Goal: Task Accomplishment & Management: Manage account settings

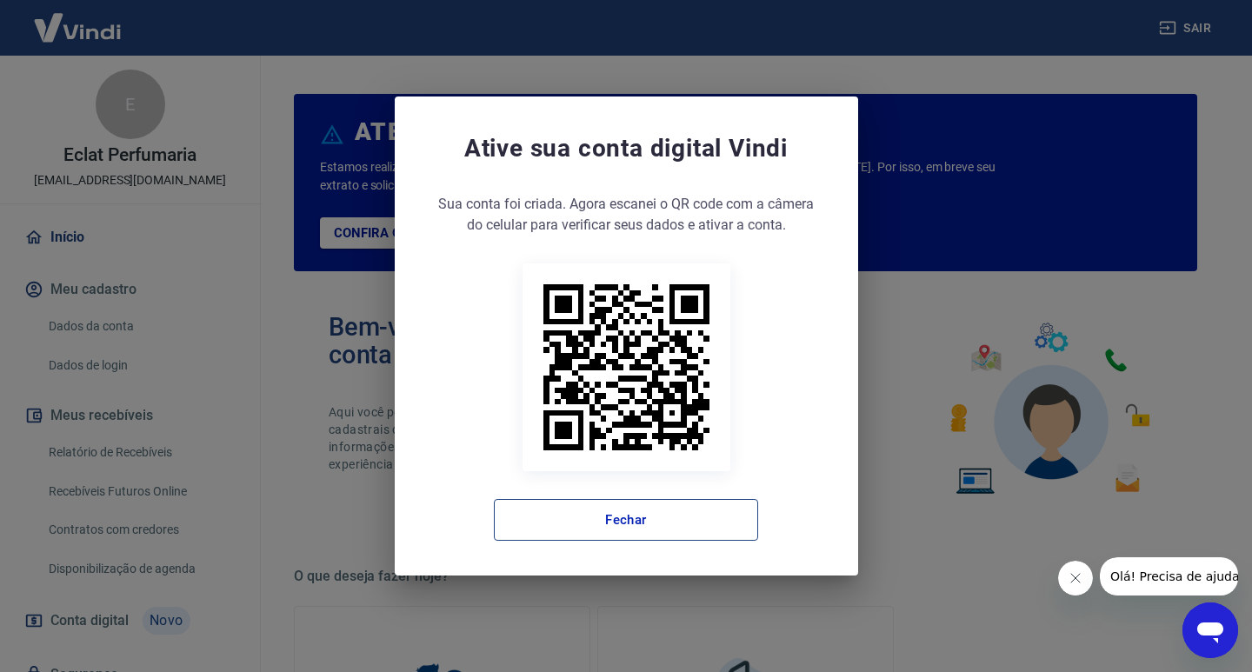
click at [586, 524] on button "Fechar" at bounding box center [626, 520] width 264 height 42
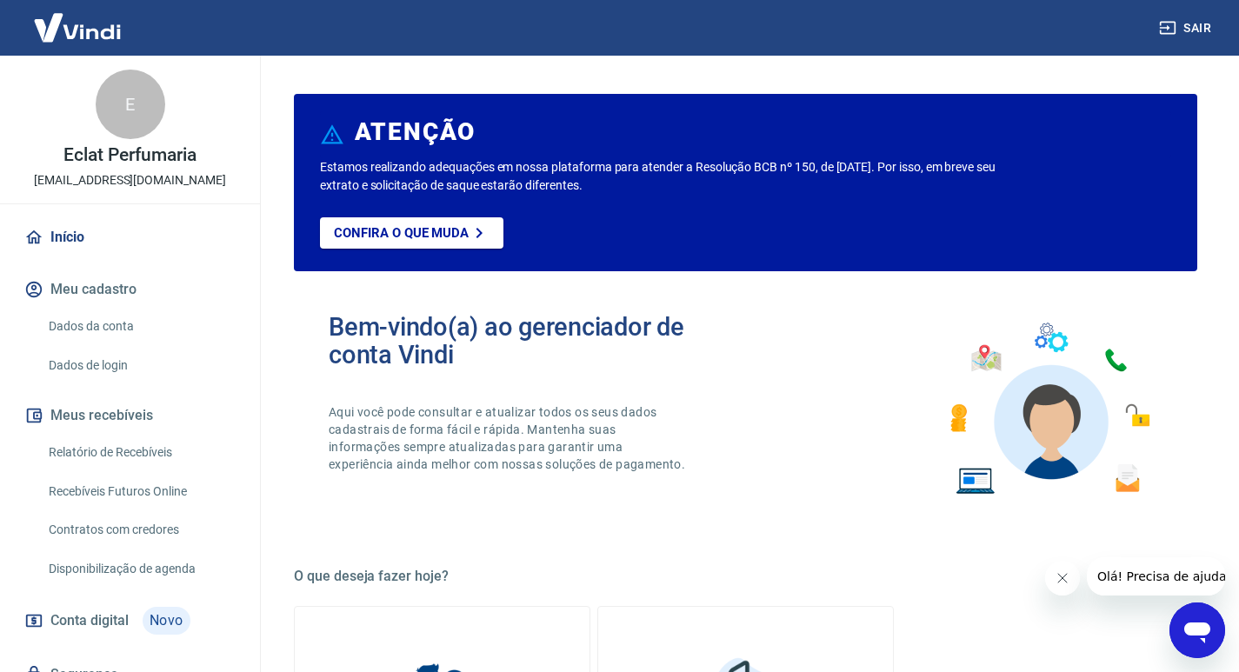
click at [166, 453] on link "Relatório de Recebíveis" at bounding box center [140, 453] width 197 height 36
